Goal: Task Accomplishment & Management: Use online tool/utility

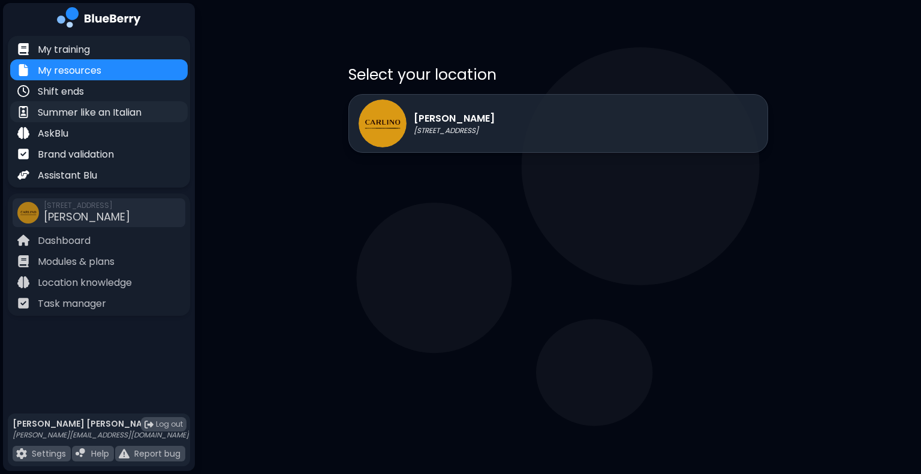
click at [102, 110] on p "Summer like an Italian" at bounding box center [90, 113] width 104 height 14
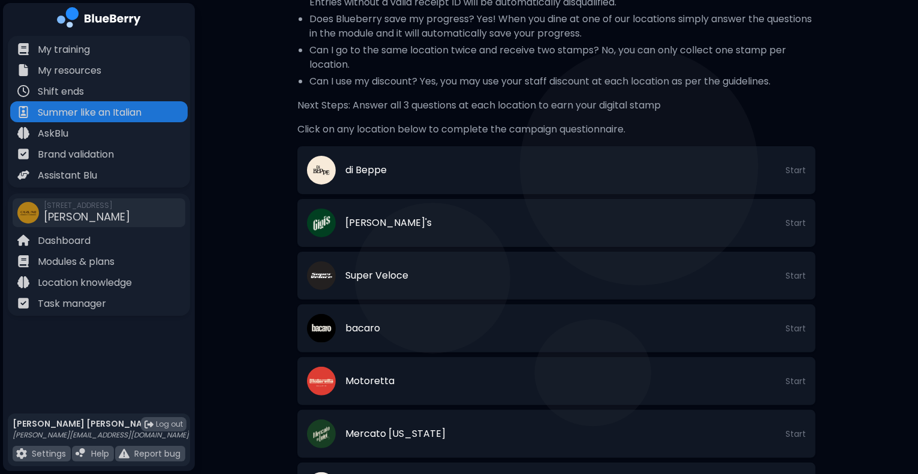
scroll to position [274, 0]
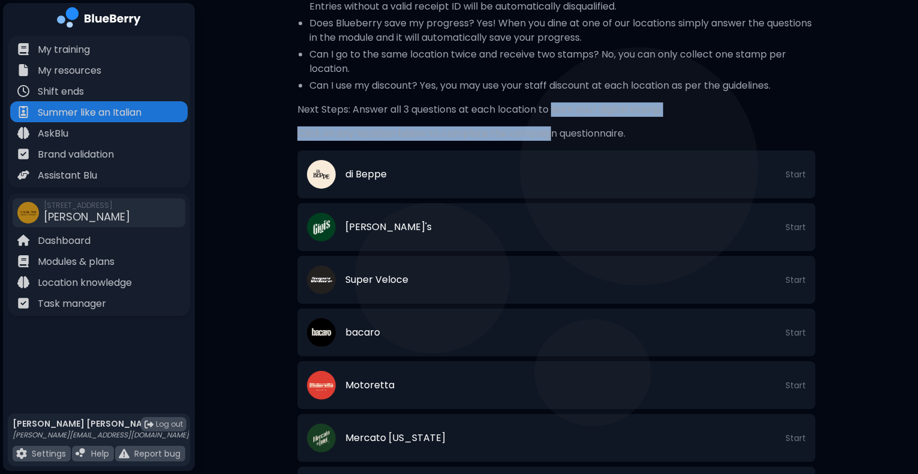
drag, startPoint x: 851, startPoint y: 242, endPoint x: 554, endPoint y: 117, distance: 322.4
click at [554, 117] on div "Summer like an Italian How to Play Visit each participating Kitchen Table locat…" at bounding box center [556, 293] width 537 height 1077
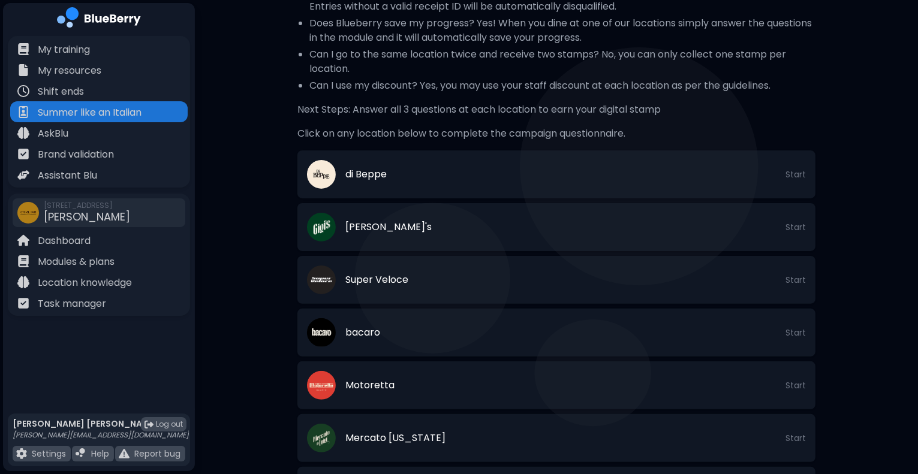
drag, startPoint x: 554, startPoint y: 117, endPoint x: 453, endPoint y: 109, distance: 101.0
click at [453, 109] on p "Next Steps: Answer all 3 questions at each location to earn your digital stamp" at bounding box center [556, 110] width 518 height 14
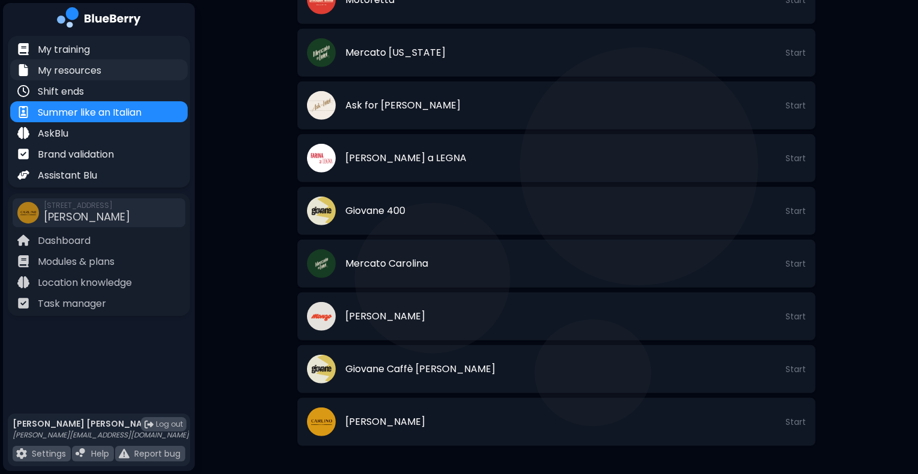
click at [98, 68] on p "My resources" at bounding box center [70, 71] width 64 height 14
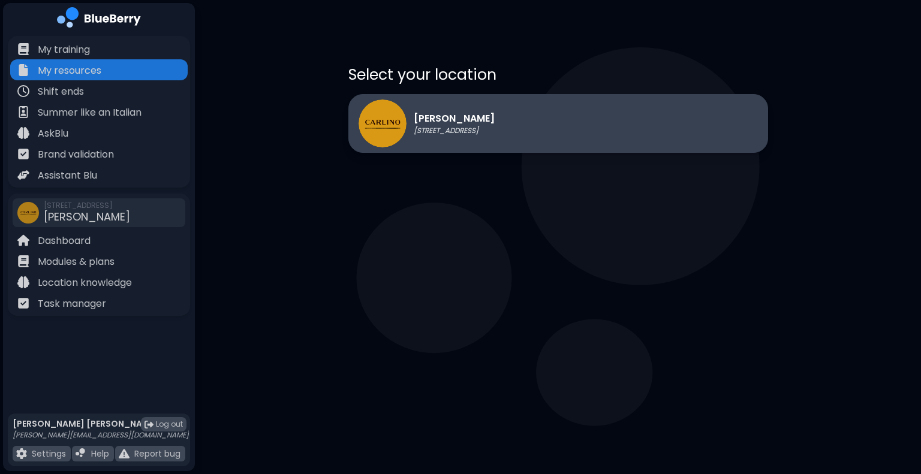
click at [494, 124] on p "[PERSON_NAME]" at bounding box center [454, 119] width 81 height 14
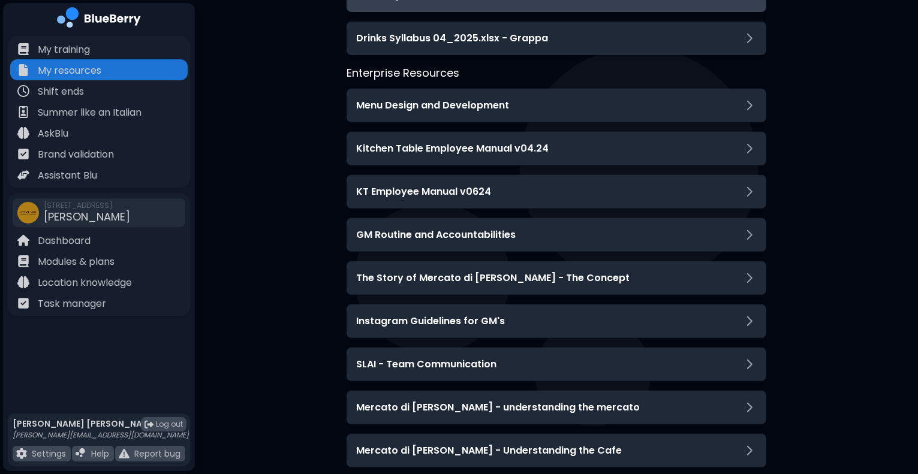
scroll to position [486, 0]
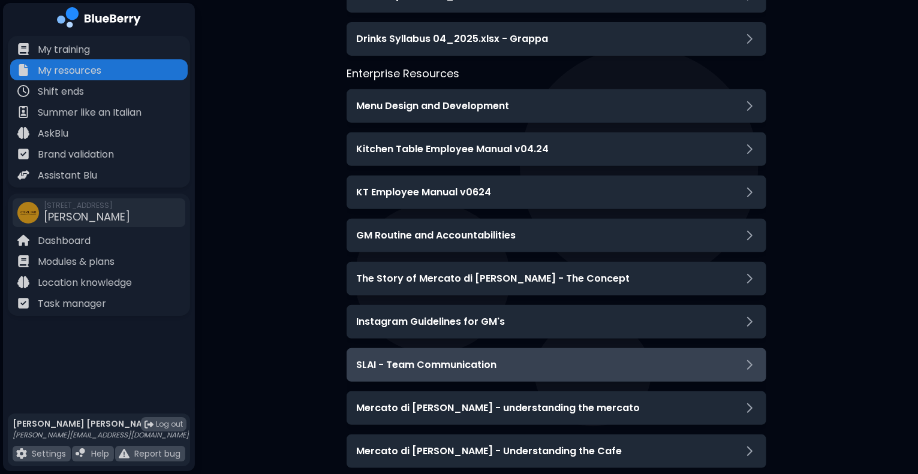
click at [481, 379] on div "SLAI - Team Communication" at bounding box center [557, 365] width 420 height 34
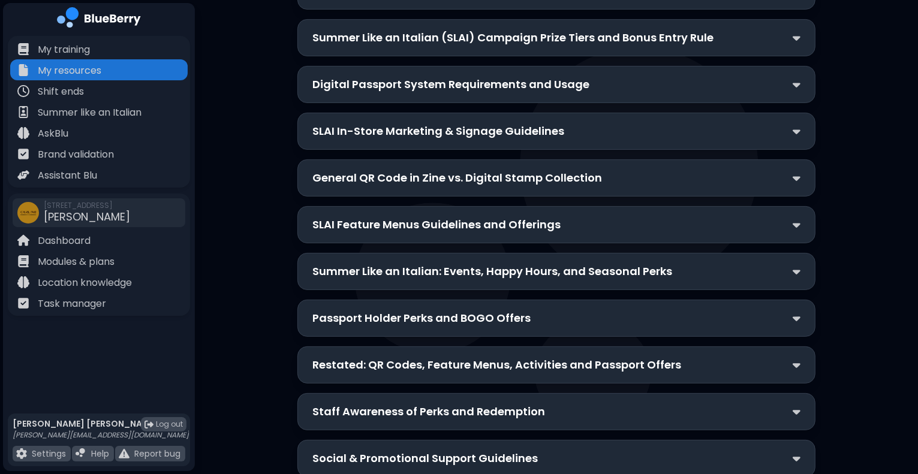
scroll to position [249, 0]
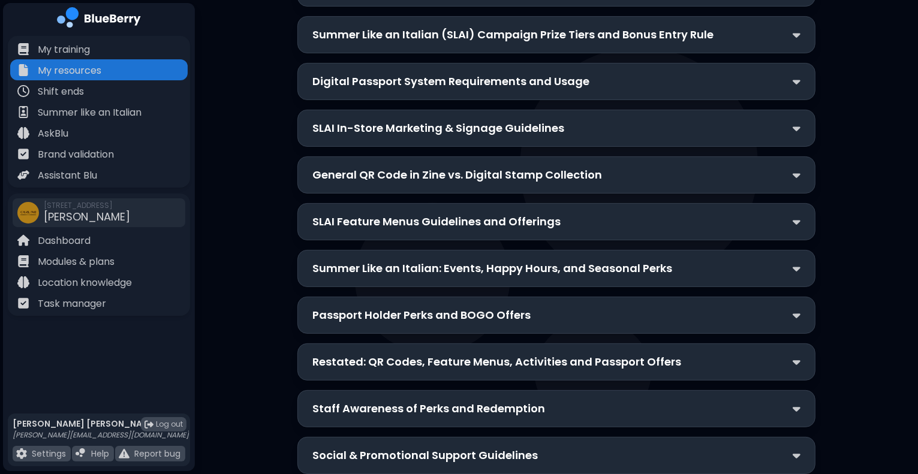
click at [546, 234] on div "SLAI Feature Menus Guidelines and Offerings" at bounding box center [556, 221] width 518 height 37
click at [647, 232] on div "SLAI Feature Menus Guidelines and Offerings" at bounding box center [556, 221] width 518 height 37
click at [794, 222] on img at bounding box center [797, 222] width 8 height 13
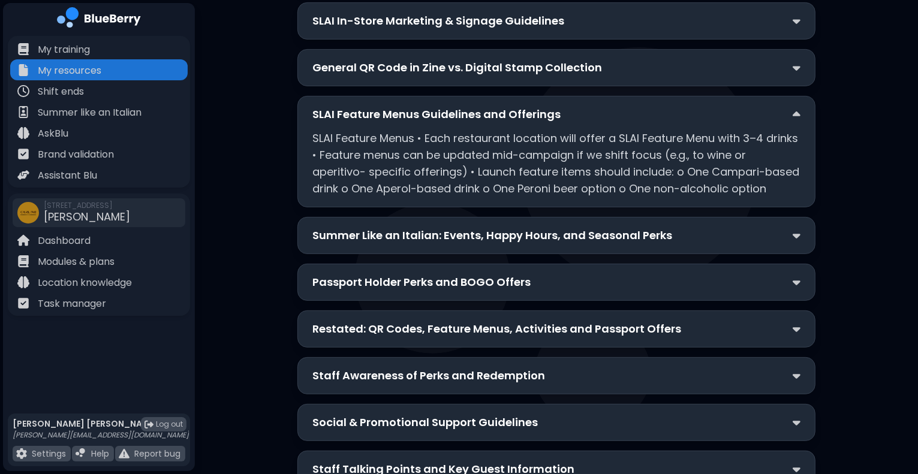
scroll to position [365, 0]
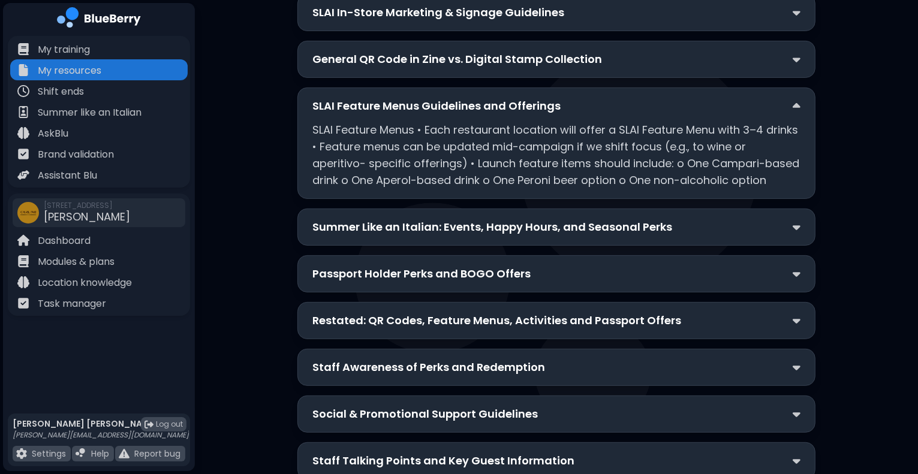
click at [357, 371] on p "Staff Awareness of Perks and Redemption" at bounding box center [428, 367] width 233 height 17
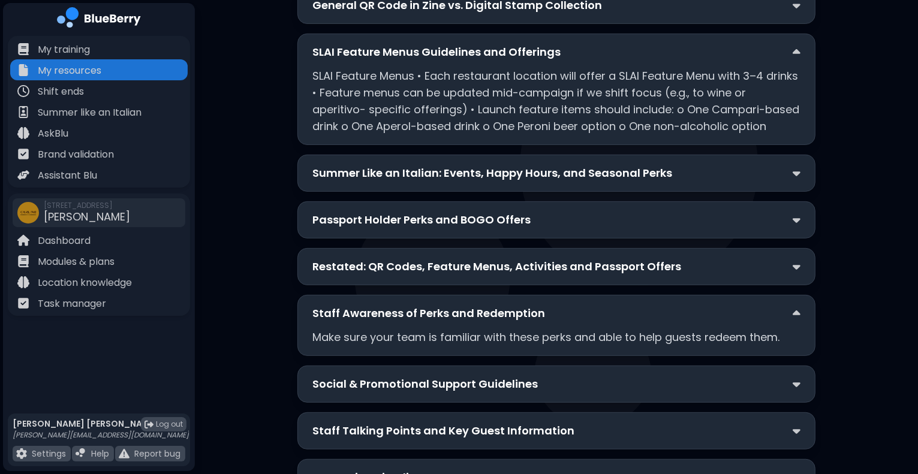
scroll to position [480, 0]
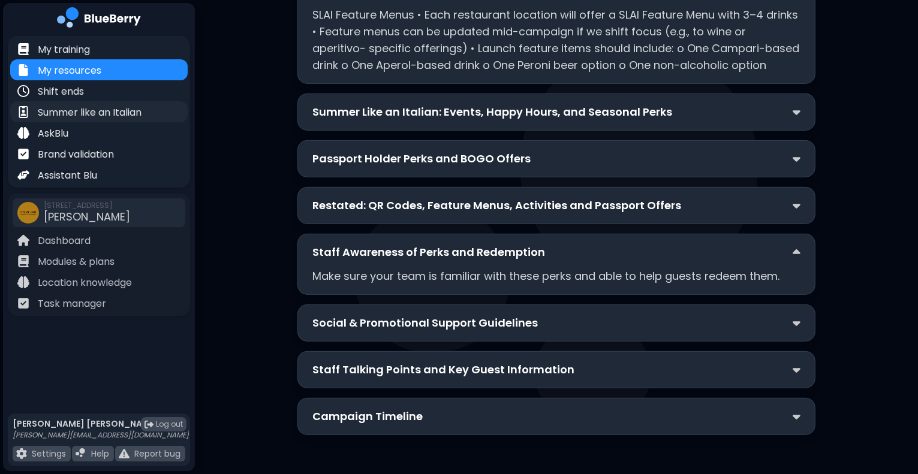
click at [94, 112] on p "Summer like an Italian" at bounding box center [90, 113] width 104 height 14
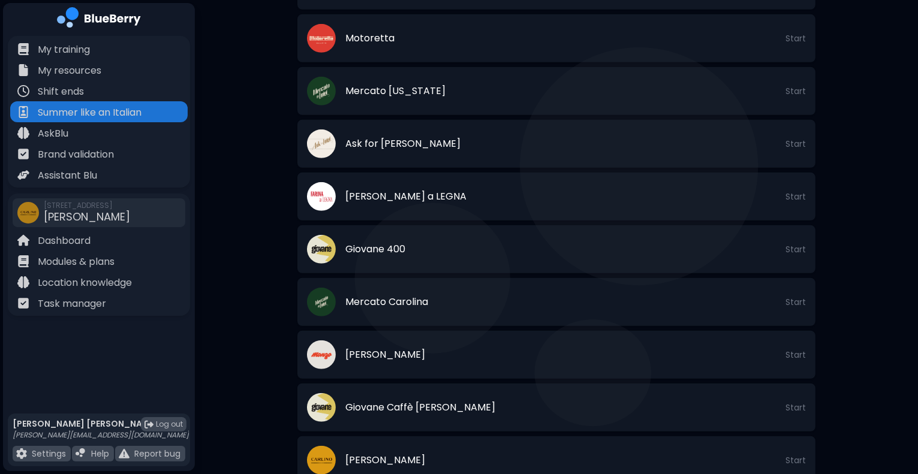
scroll to position [659, 0]
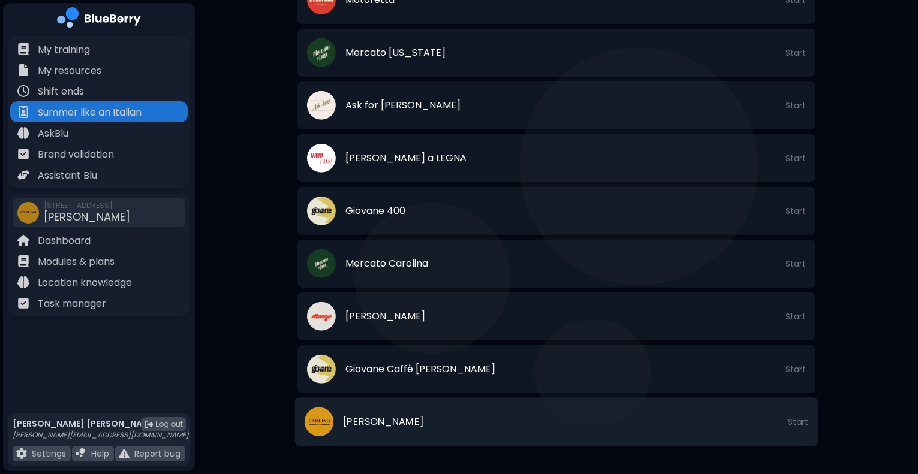
click at [525, 436] on li "[PERSON_NAME] Start" at bounding box center [556, 422] width 523 height 49
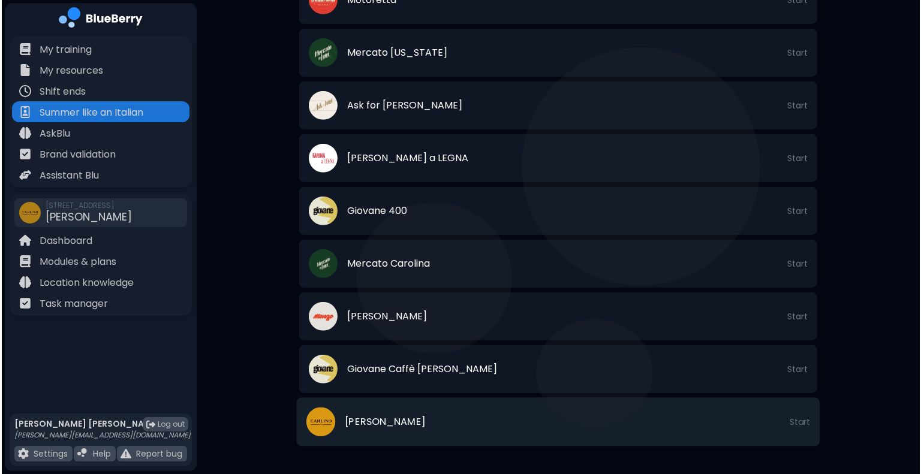
scroll to position [0, 0]
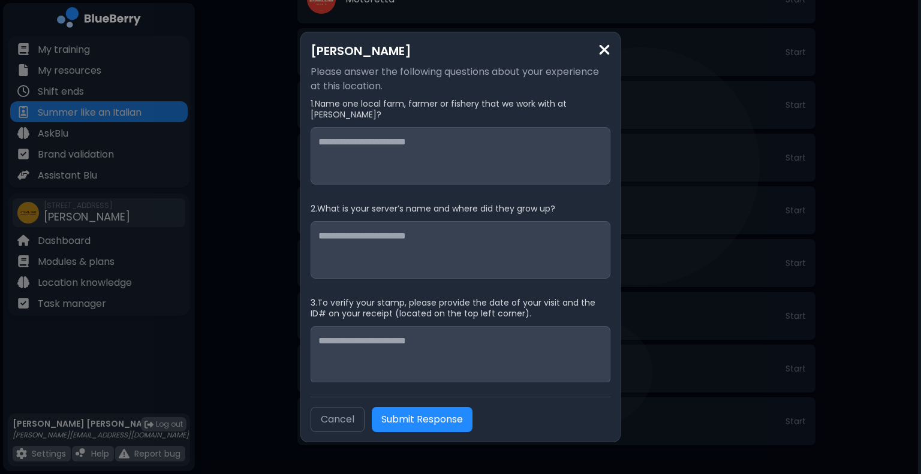
click at [605, 49] on img at bounding box center [604, 50] width 12 height 16
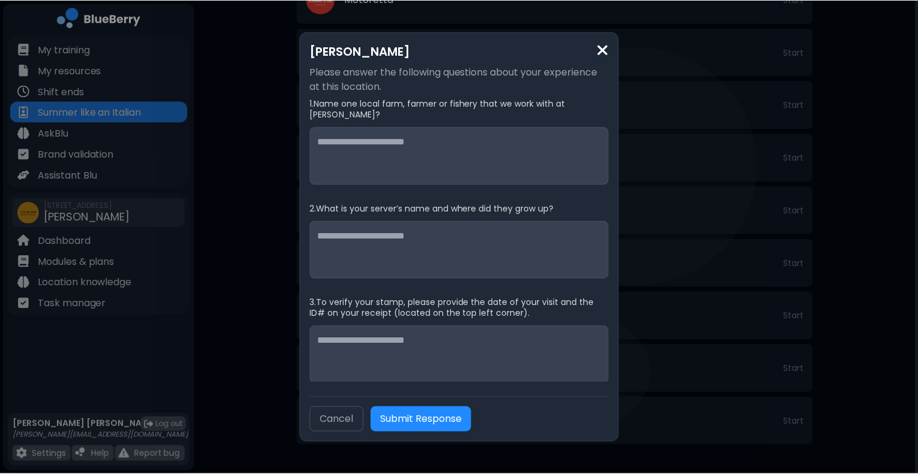
scroll to position [659, 0]
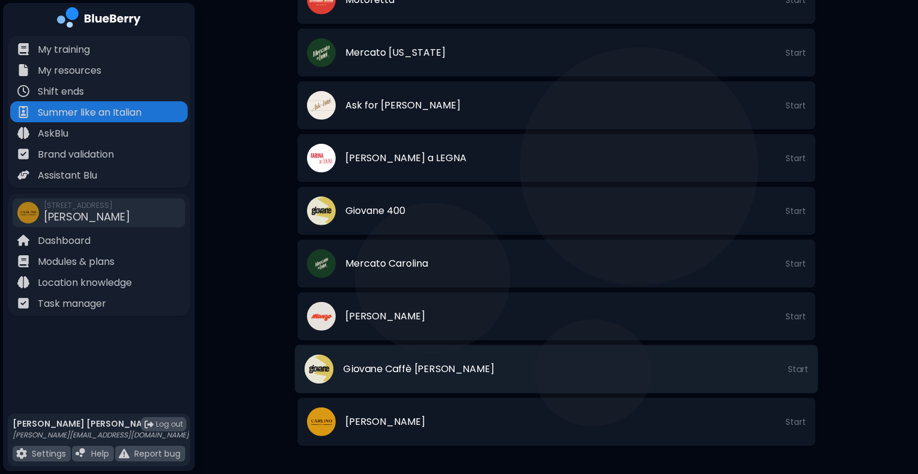
click at [458, 363] on li "Giovane Caffè [PERSON_NAME] Start" at bounding box center [556, 369] width 523 height 49
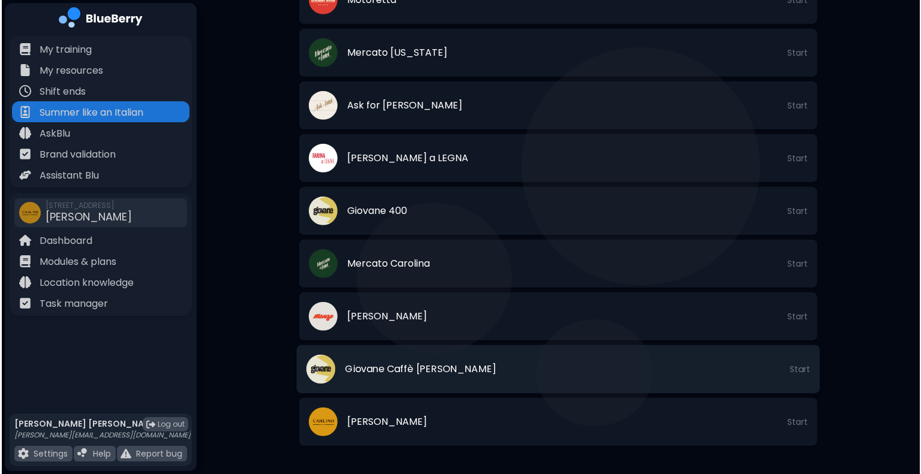
scroll to position [0, 0]
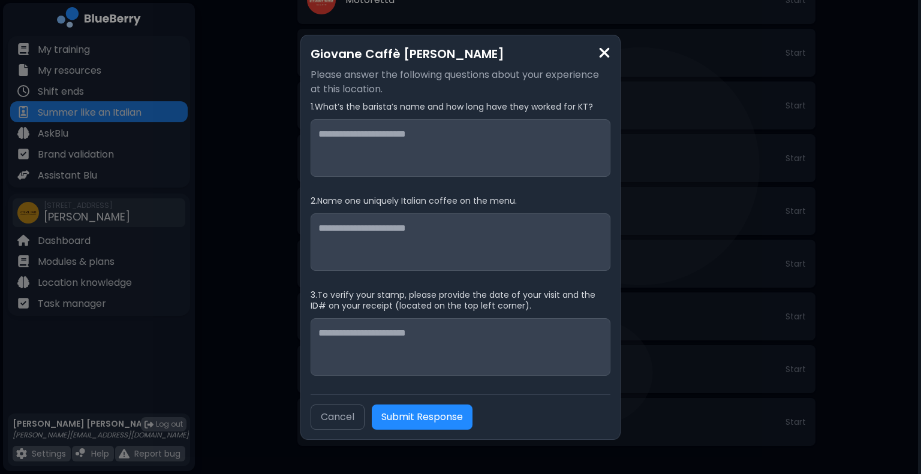
click at [601, 52] on img at bounding box center [604, 53] width 12 height 16
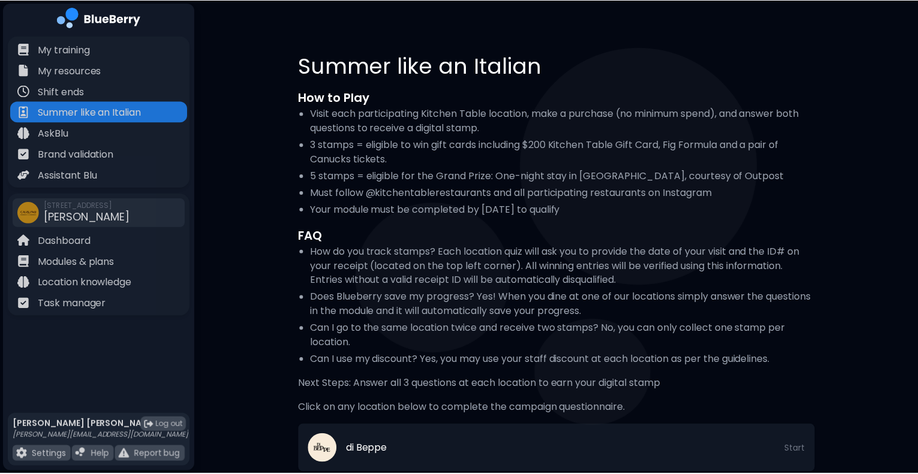
scroll to position [659, 0]
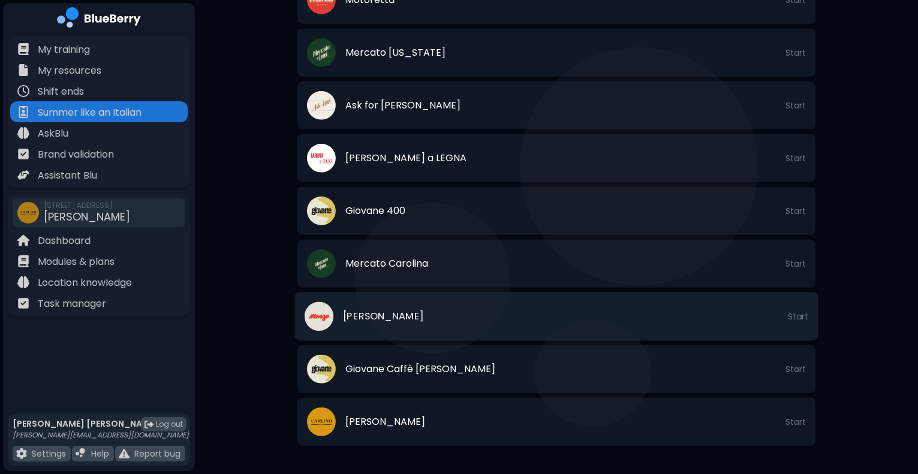
click at [424, 322] on li "[PERSON_NAME] Start" at bounding box center [556, 317] width 523 height 49
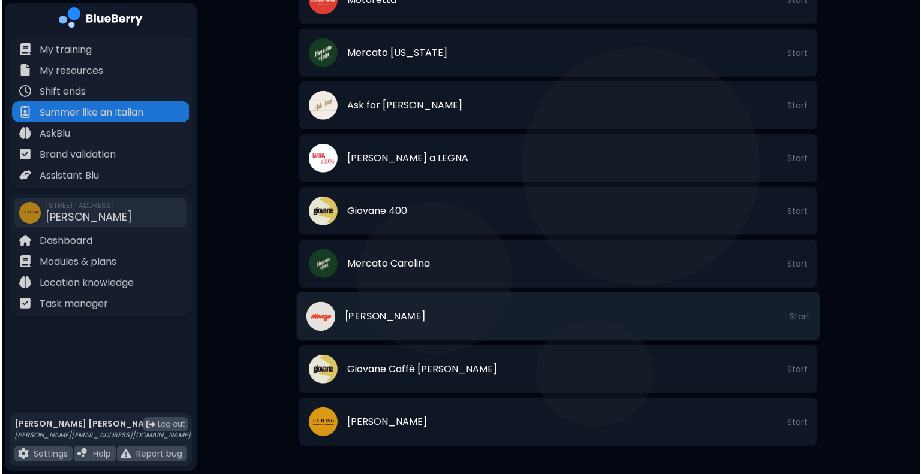
scroll to position [0, 0]
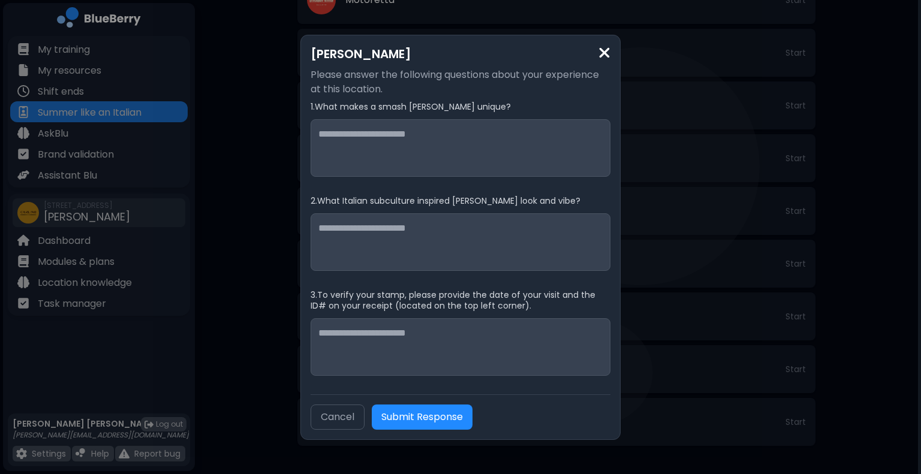
click at [605, 55] on img at bounding box center [604, 53] width 12 height 16
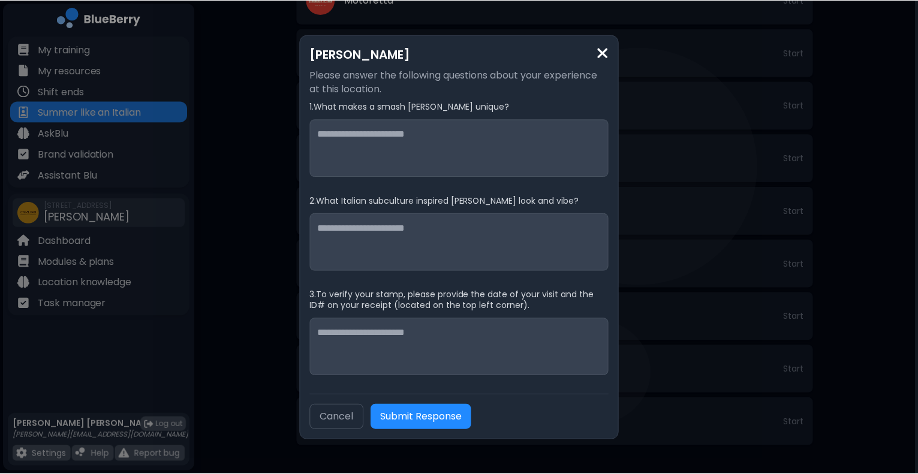
scroll to position [659, 0]
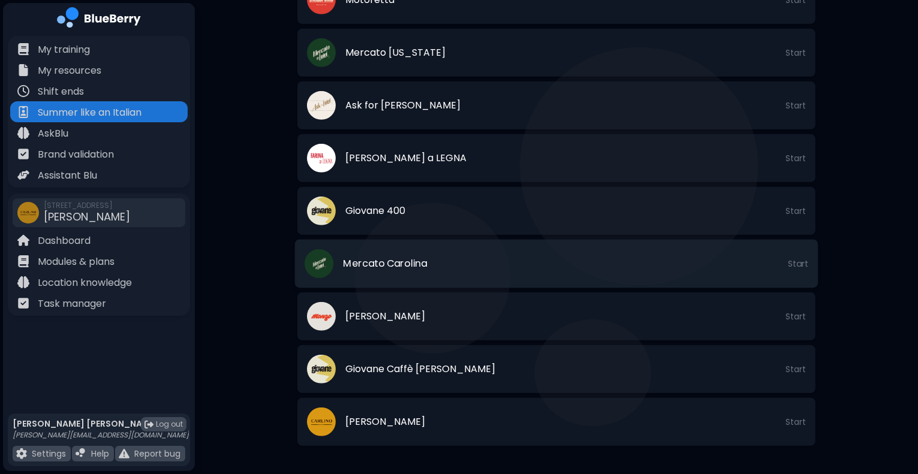
click at [460, 275] on li "Mercato Carolina Start" at bounding box center [556, 264] width 523 height 49
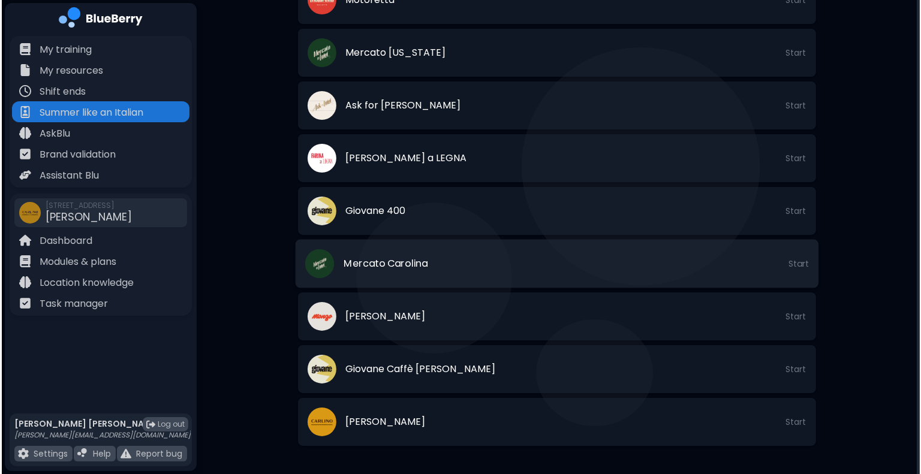
scroll to position [0, 0]
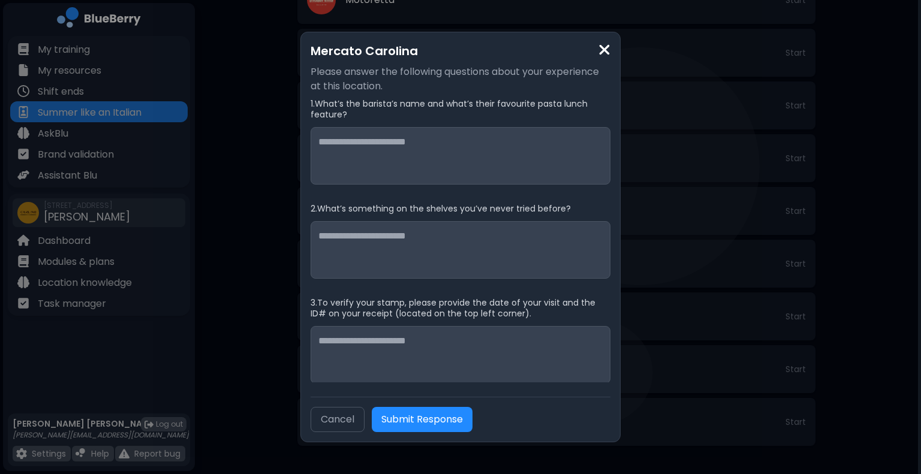
click at [602, 55] on img at bounding box center [604, 50] width 12 height 16
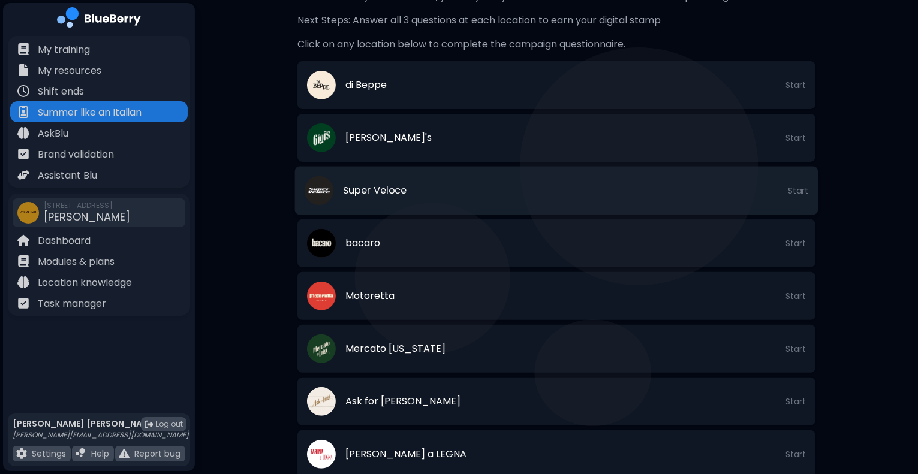
scroll to position [362, 0]
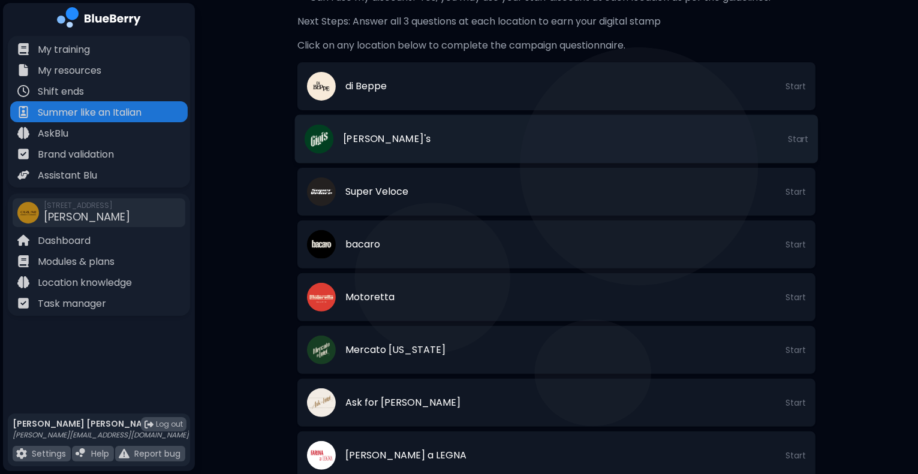
click at [429, 129] on li "[PERSON_NAME]'s Start" at bounding box center [556, 139] width 523 height 49
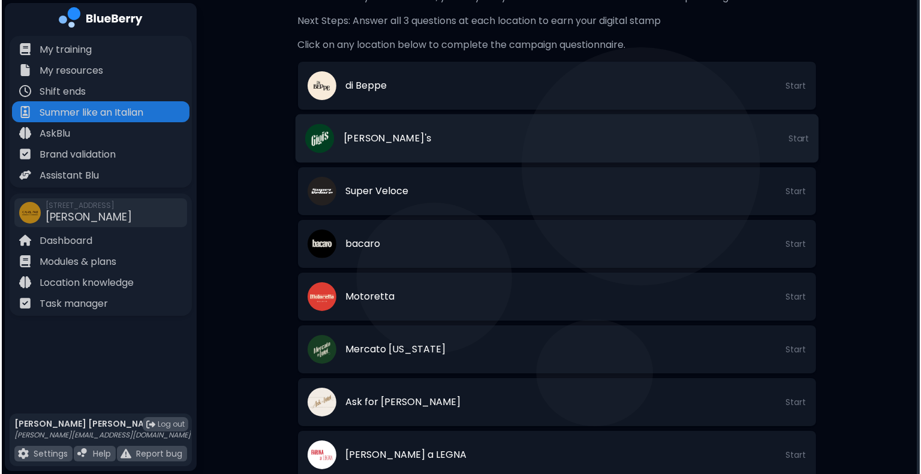
scroll to position [0, 0]
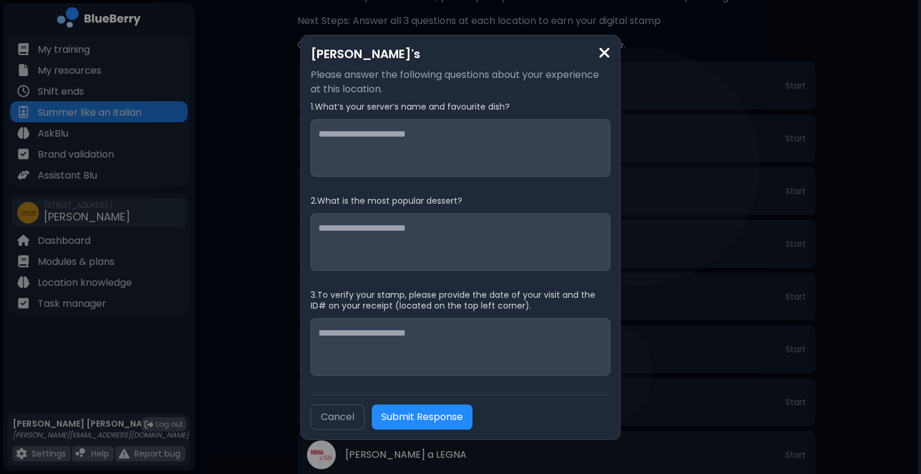
click at [644, 294] on div "[PERSON_NAME]'s Please answer the following questions about your experience at …" at bounding box center [460, 237] width 921 height 474
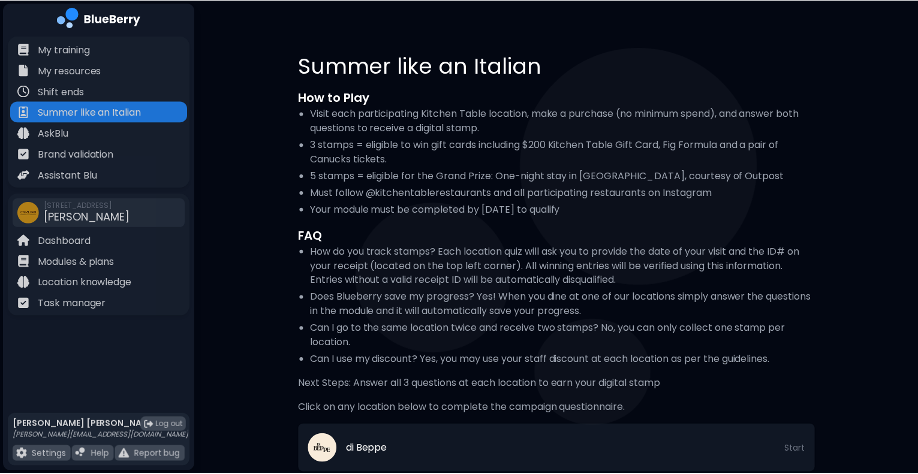
scroll to position [362, 0]
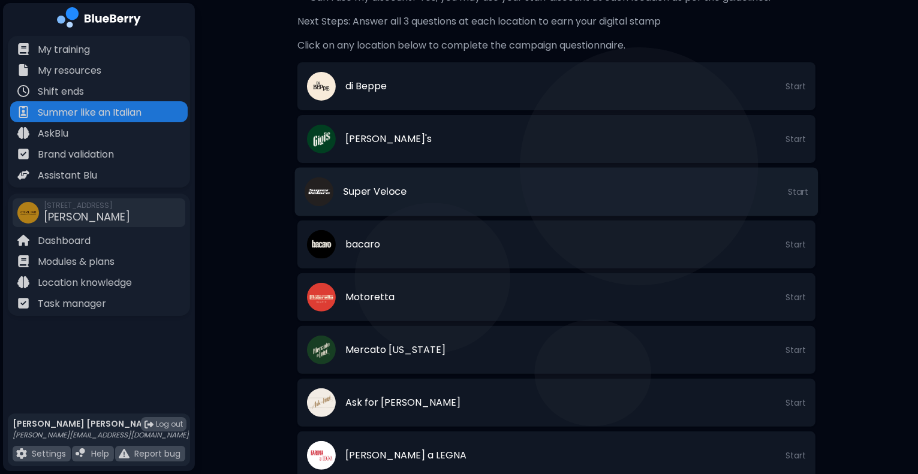
click at [500, 191] on li "Super Veloce Start" at bounding box center [556, 192] width 523 height 49
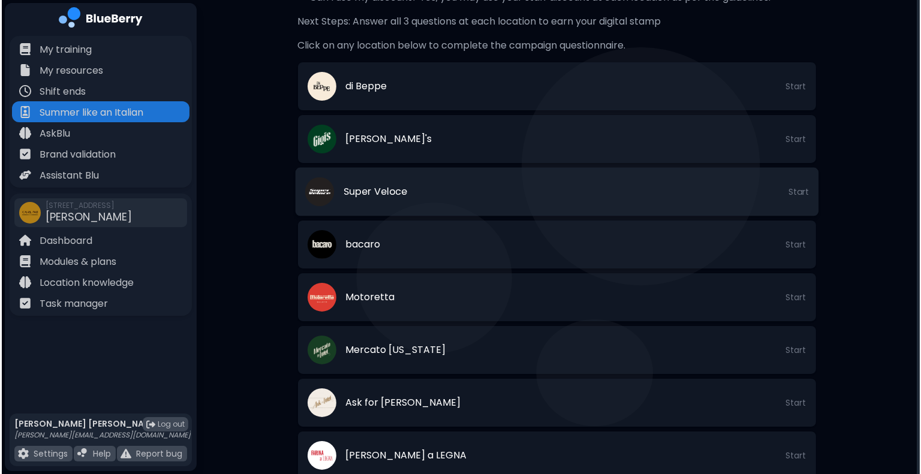
scroll to position [0, 0]
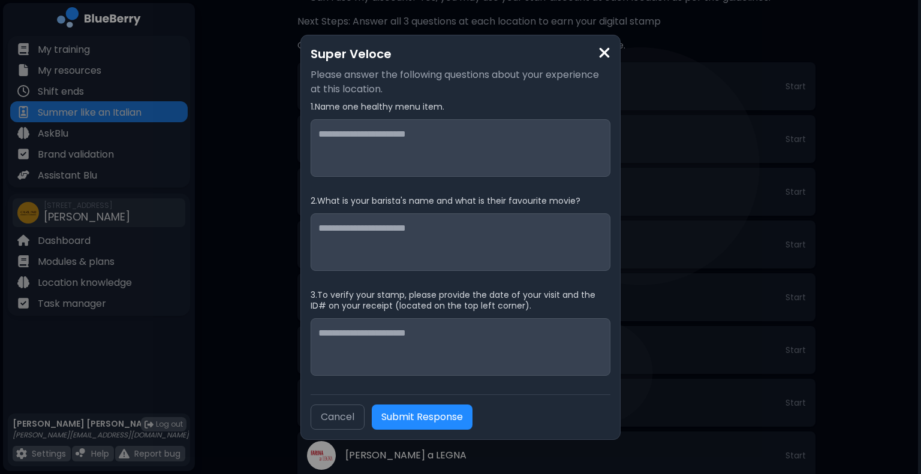
click at [272, 256] on div "Super Veloce Please answer the following questions about your experience at thi…" at bounding box center [460, 237] width 921 height 474
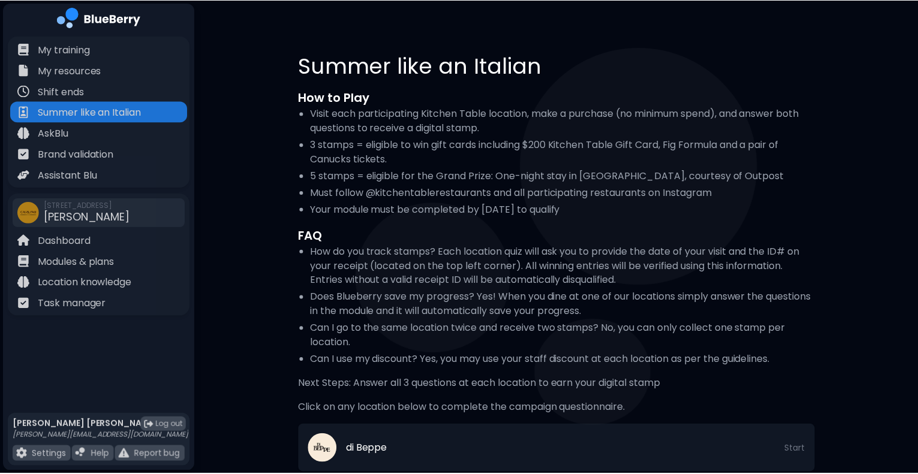
scroll to position [362, 0]
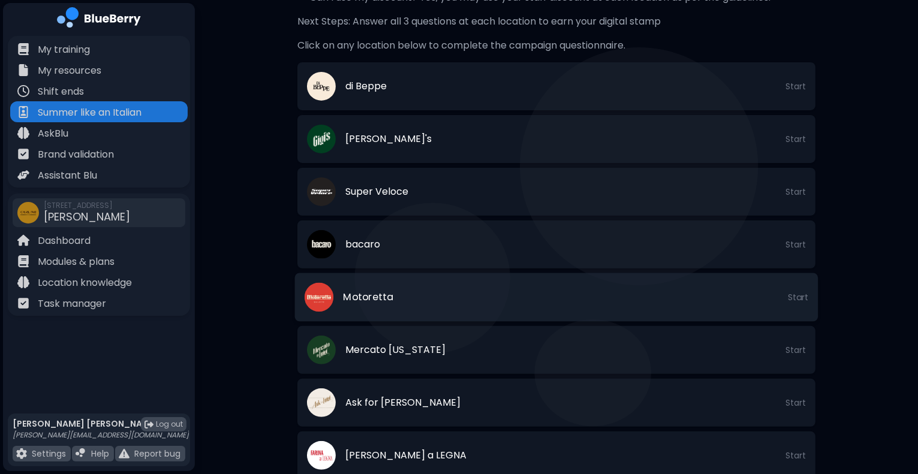
click at [466, 290] on li "Motoretta Start" at bounding box center [556, 297] width 523 height 49
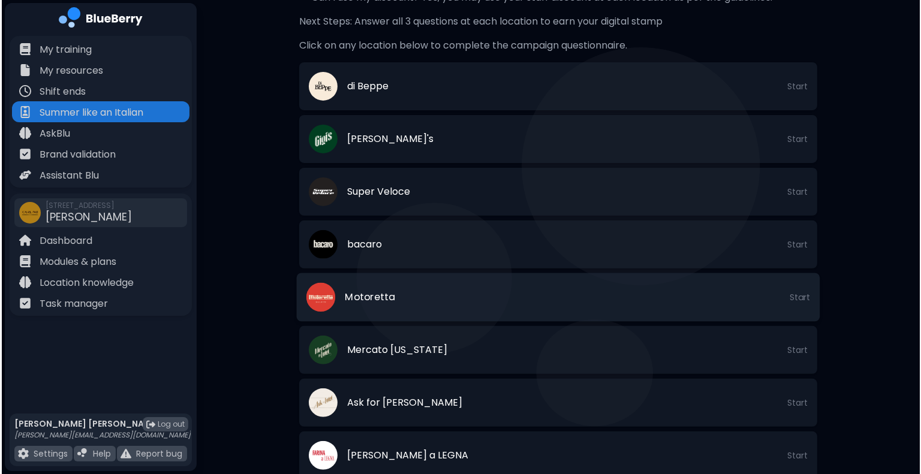
scroll to position [0, 0]
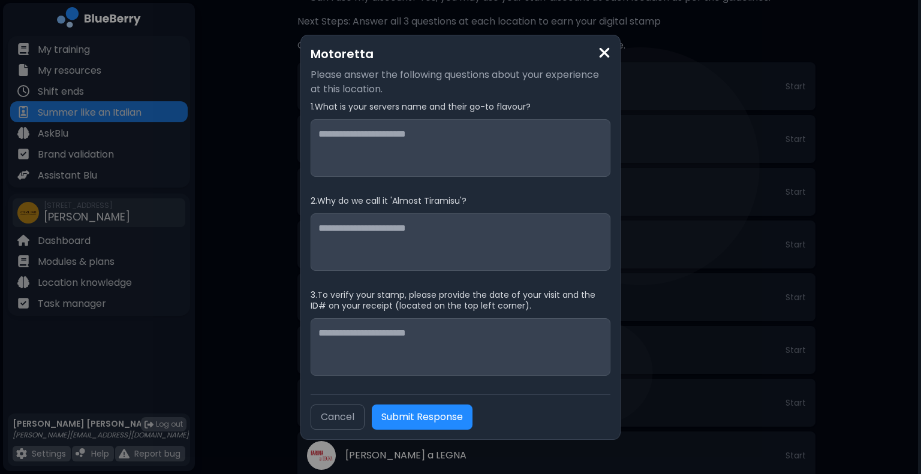
click at [269, 194] on div "Motoretta Please answer the following questions about your experience at this l…" at bounding box center [460, 237] width 921 height 474
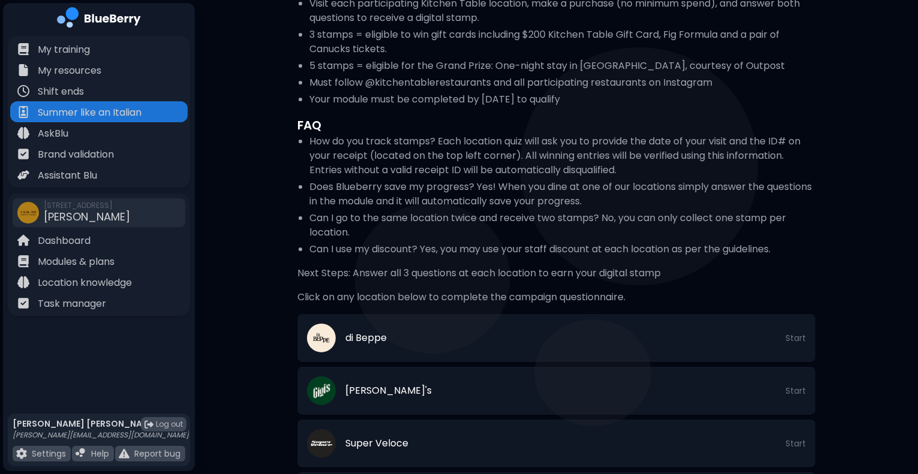
scroll to position [107, 0]
